Goal: Navigation & Orientation: Find specific page/section

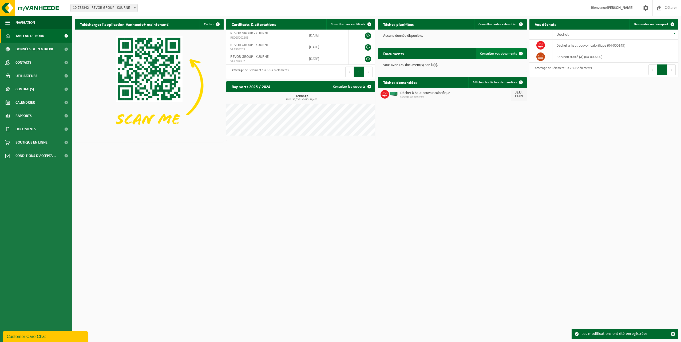
click at [520, 53] on span at bounding box center [520, 53] width 11 height 11
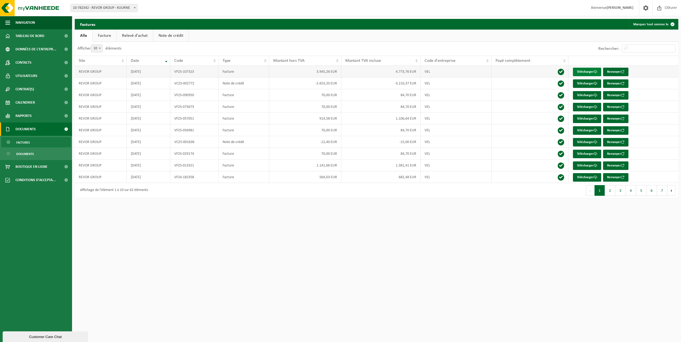
click at [584, 72] on link "Télécharger" at bounding box center [587, 72] width 28 height 9
click at [38, 98] on link "Calendrier" at bounding box center [36, 102] width 72 height 13
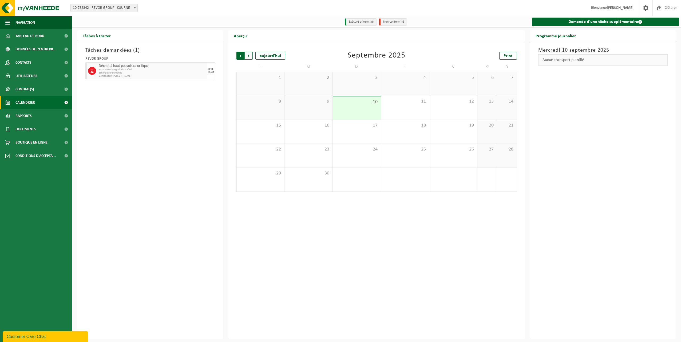
click at [249, 57] on span "Suivant" at bounding box center [249, 56] width 8 height 8
click at [310, 108] on div "7" at bounding box center [308, 108] width 48 height 24
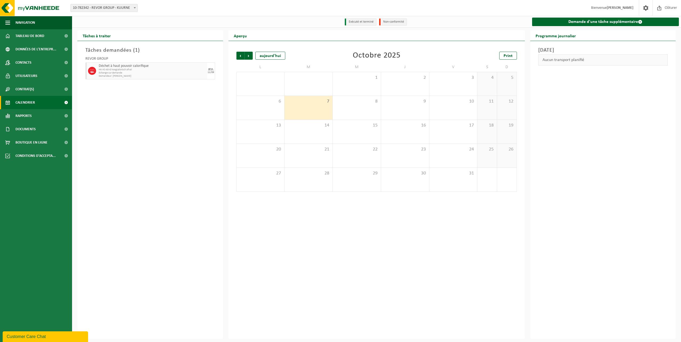
click at [314, 106] on div "7" at bounding box center [308, 108] width 48 height 24
click at [239, 55] on span "Précédent" at bounding box center [240, 56] width 8 height 8
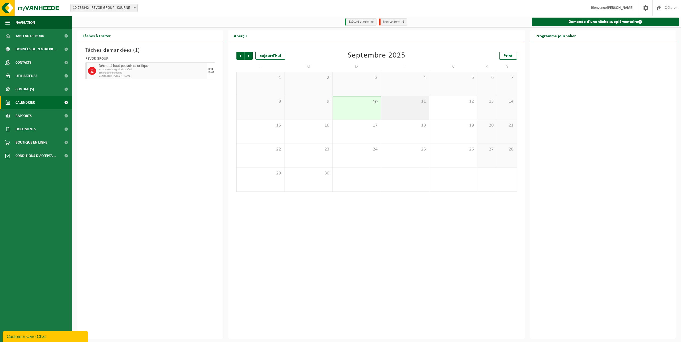
click at [412, 110] on div "11" at bounding box center [405, 108] width 48 height 24
click at [400, 110] on div "11" at bounding box center [405, 108] width 48 height 24
click at [30, 63] on span "Contacts" at bounding box center [23, 62] width 16 height 13
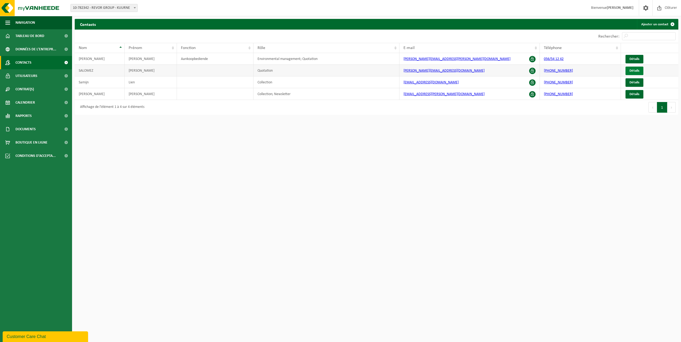
click at [634, 70] on span "Détails" at bounding box center [634, 70] width 10 height 3
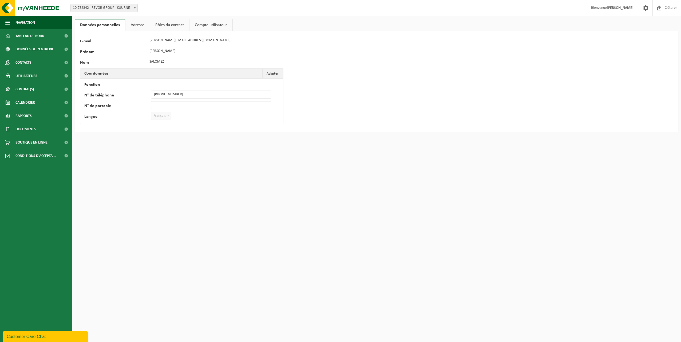
click at [166, 25] on link "Rôles du contact" at bounding box center [169, 25] width 39 height 12
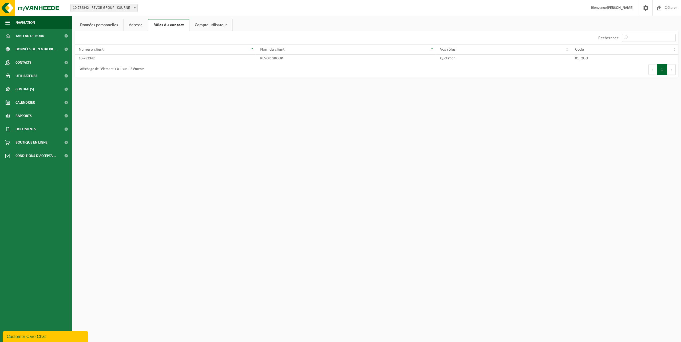
click at [213, 25] on link "Compte utilisateur" at bounding box center [210, 25] width 43 height 12
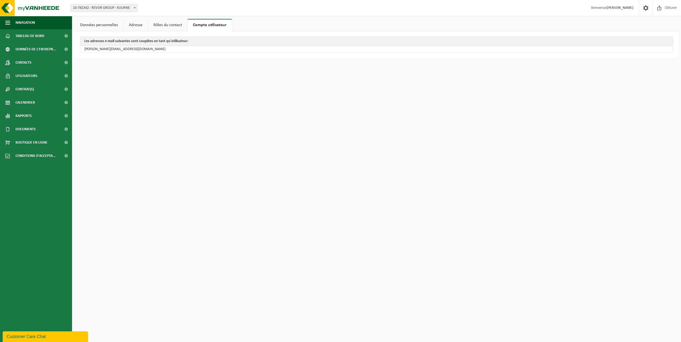
click at [166, 25] on link "Rôles du contact" at bounding box center [167, 25] width 39 height 12
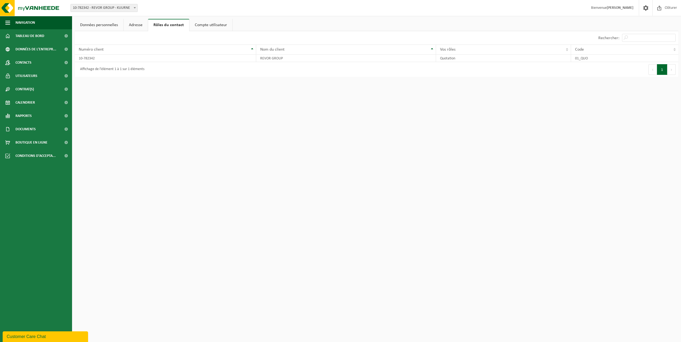
click at [137, 25] on link "Adresse" at bounding box center [135, 25] width 24 height 12
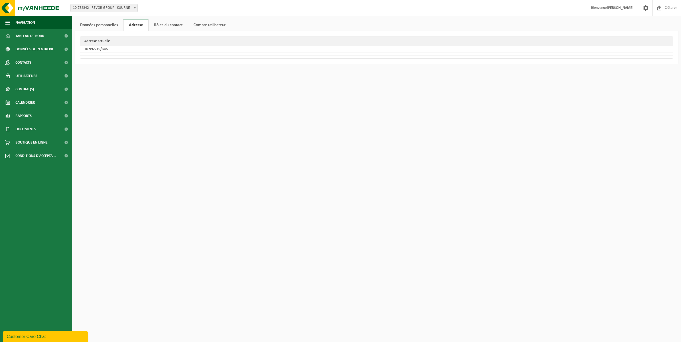
click at [109, 25] on link "Données personnelles" at bounding box center [99, 25] width 49 height 12
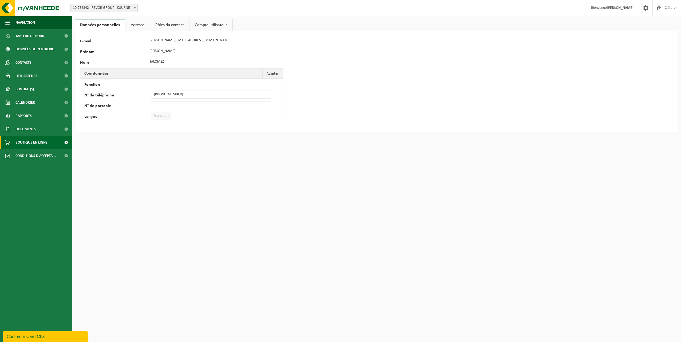
click at [20, 142] on span "Boutique en ligne" at bounding box center [31, 142] width 32 height 13
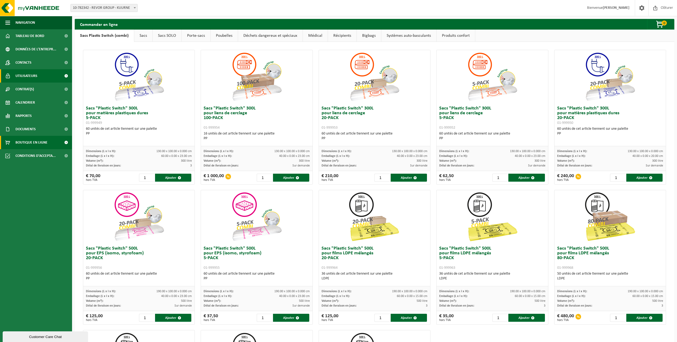
click at [33, 75] on span "Utilisateurs" at bounding box center [26, 75] width 22 height 13
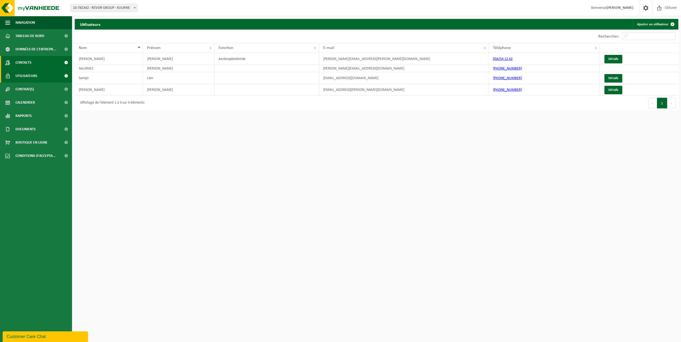
click at [34, 59] on link "Contacts" at bounding box center [36, 62] width 72 height 13
